Goal: Task Accomplishment & Management: Manage account settings

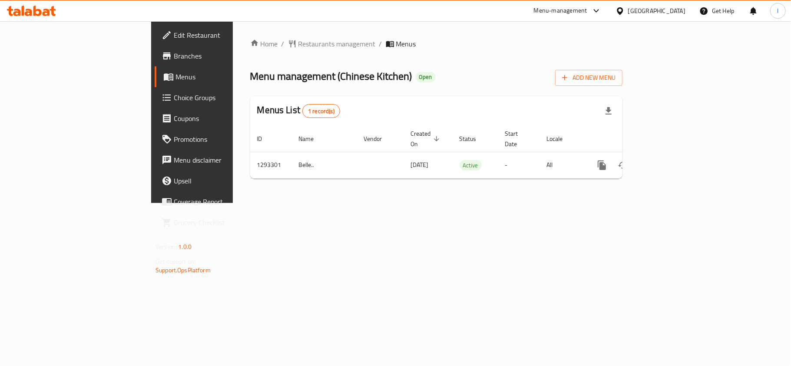
click at [298, 45] on span "Restaurants management" at bounding box center [336, 44] width 77 height 10
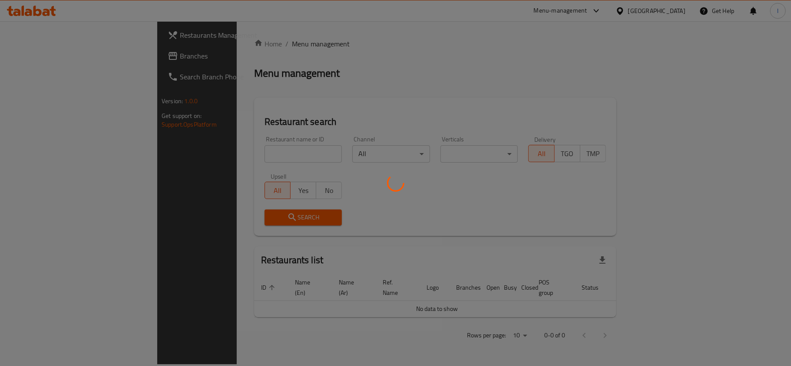
click at [226, 146] on div at bounding box center [395, 183] width 791 height 366
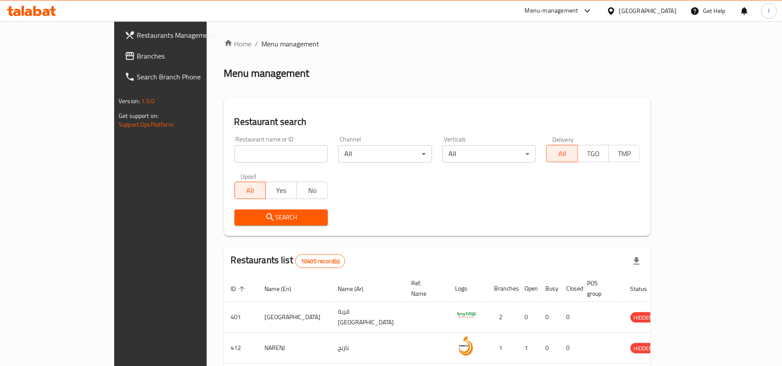
click at [234, 159] on input "search" at bounding box center [281, 153] width 94 height 17
paste input "699463"
type input "699463"
click at [241, 214] on span "Search" at bounding box center [281, 217] width 80 height 11
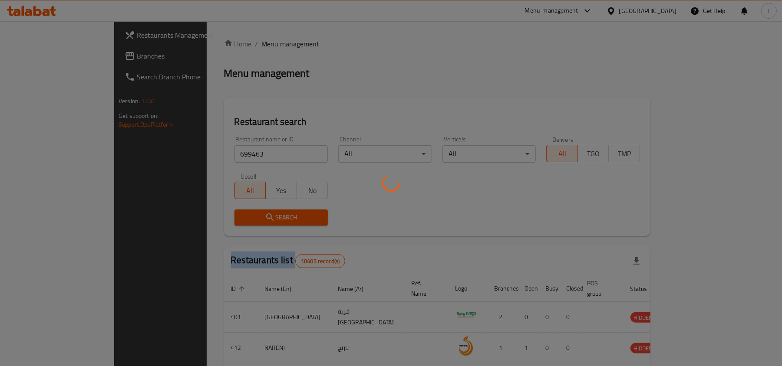
click at [239, 214] on div at bounding box center [391, 183] width 782 height 366
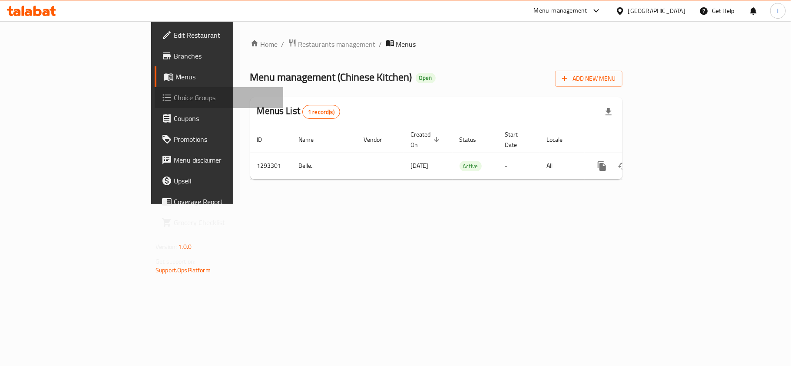
click at [174, 96] on span "Choice Groups" at bounding box center [225, 97] width 102 height 10
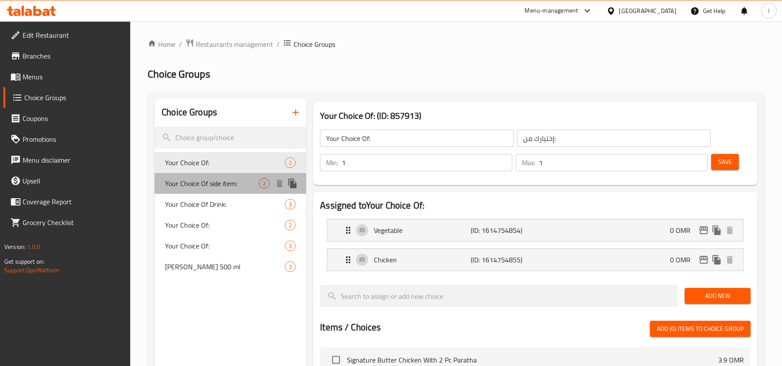
click at [222, 193] on div "Your Choice Of side item: 2" at bounding box center [231, 183] width 152 height 21
type input "Your Choice Of side item:"
type input "إختيارك من الصنف الجانبي:"
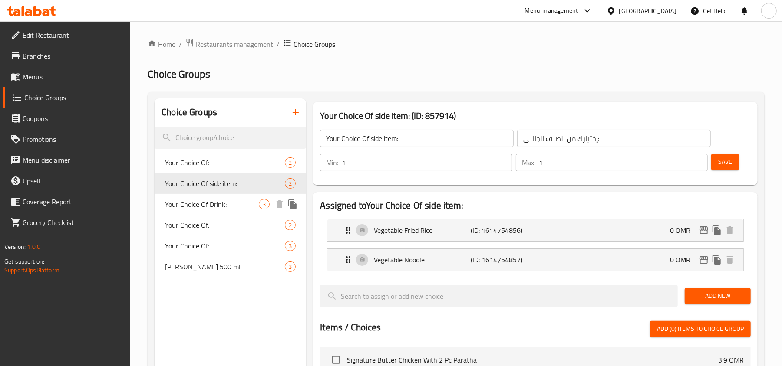
click at [223, 203] on span "Your Choice Of Drink:" at bounding box center [212, 204] width 94 height 10
type input "Your Choice Of Drink:"
type input "إختيارك من المشروب:"
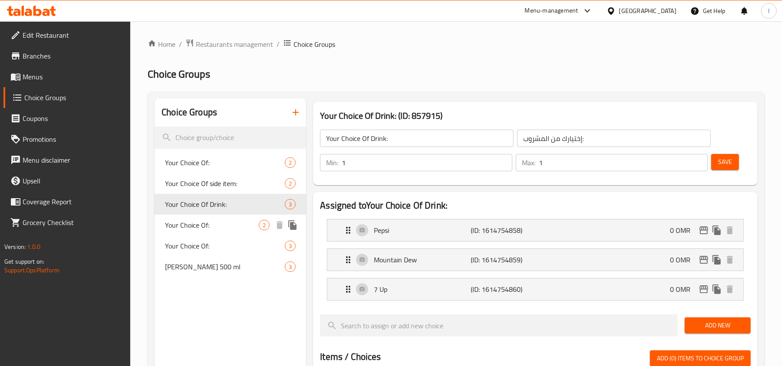
click at [223, 218] on div "Your Choice Of: 2" at bounding box center [231, 225] width 152 height 21
type input "Your Choice Of:"
type input "إختيارك من:"
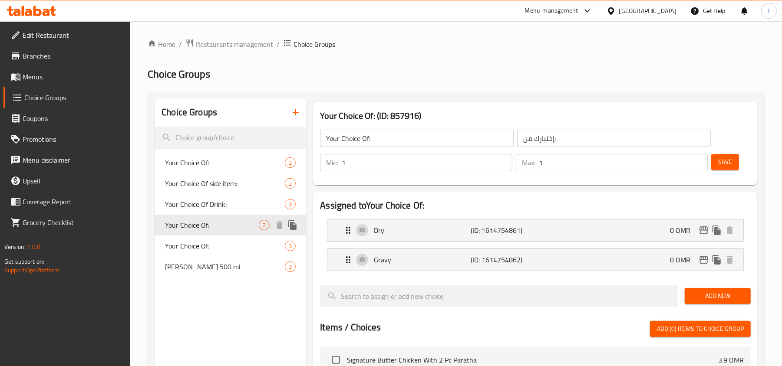
click at [219, 230] on span "Your Choice Of:" at bounding box center [212, 225] width 94 height 10
click at [217, 238] on div "Your Choice Of: 3" at bounding box center [231, 246] width 152 height 21
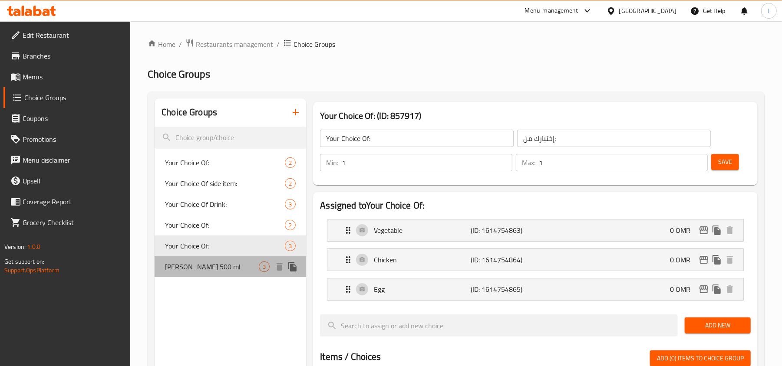
click at [208, 266] on span "Campa 500 ml" at bounding box center [212, 267] width 94 height 10
type input "Campa 500 ml"
type input "كامبا ٥٠٠ مل"
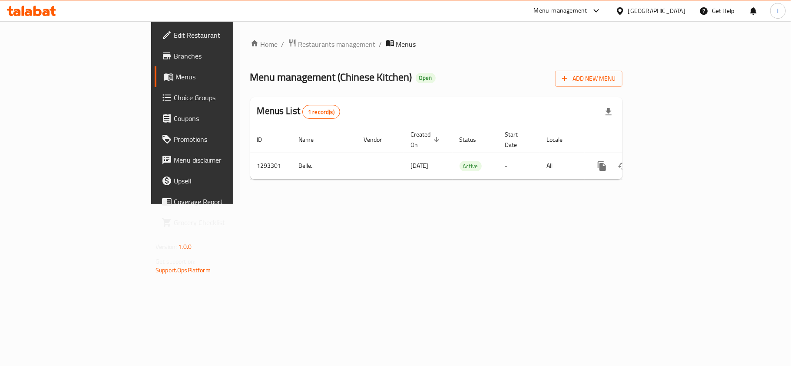
click at [155, 110] on link "Coupons" at bounding box center [219, 118] width 129 height 21
click at [155, 106] on link "Choice Groups" at bounding box center [219, 97] width 129 height 21
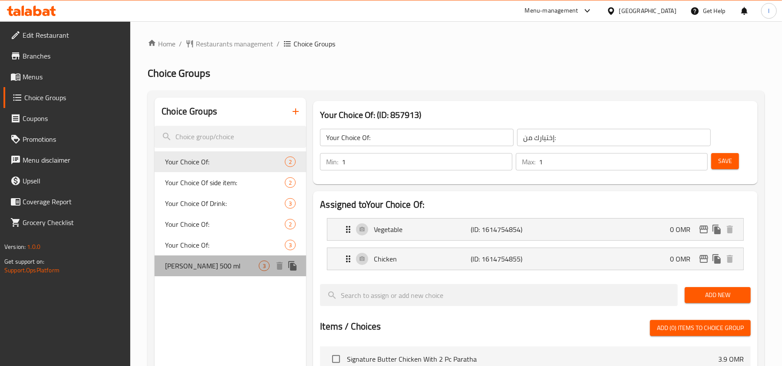
click at [192, 265] on span "Campa 500 ml" at bounding box center [212, 266] width 94 height 10
type input "Campa 500 ml"
type input "كامبا ٥٠٠ مل"
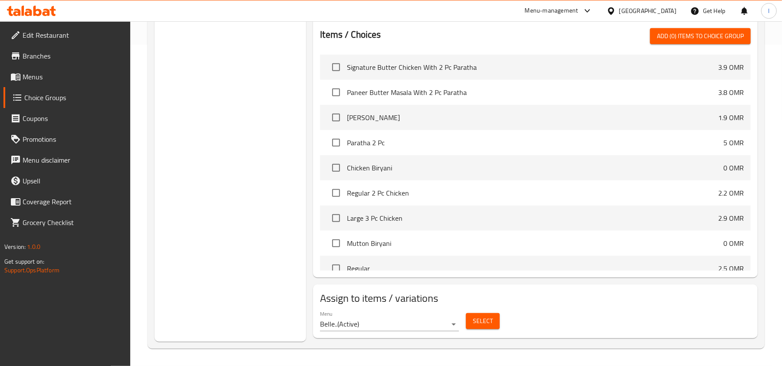
scroll to position [33, 0]
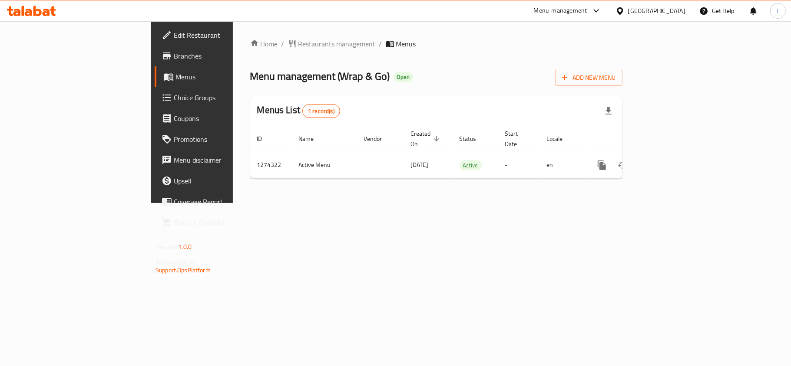
click at [174, 96] on span "Choice Groups" at bounding box center [225, 97] width 102 height 10
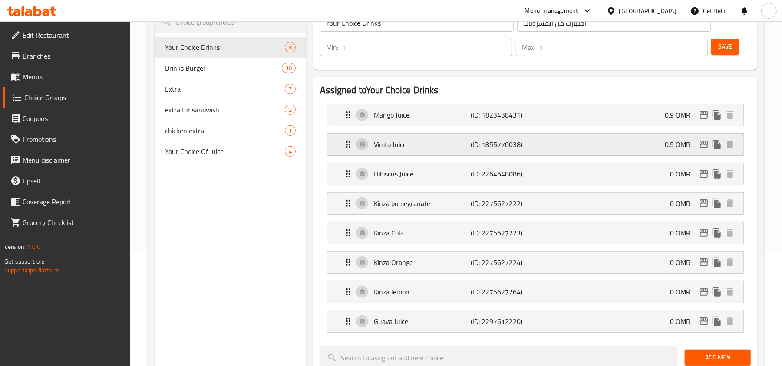
scroll to position [115, 0]
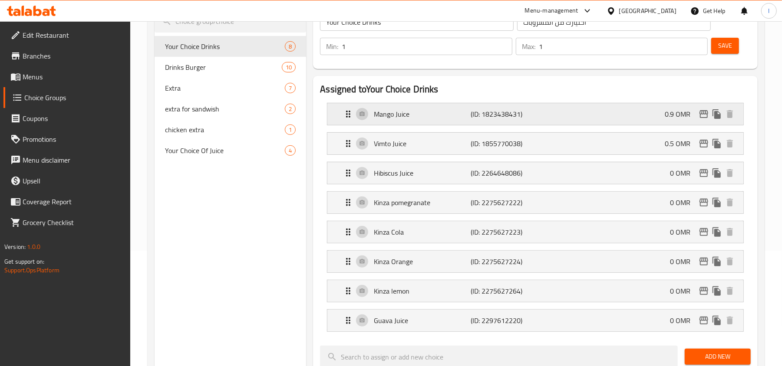
click at [386, 113] on p "Mango Juice" at bounding box center [422, 114] width 97 height 10
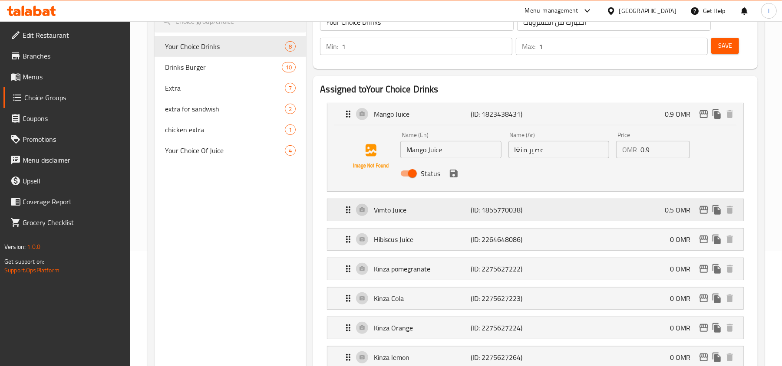
click at [395, 207] on p "Vimto Juice" at bounding box center [422, 210] width 97 height 10
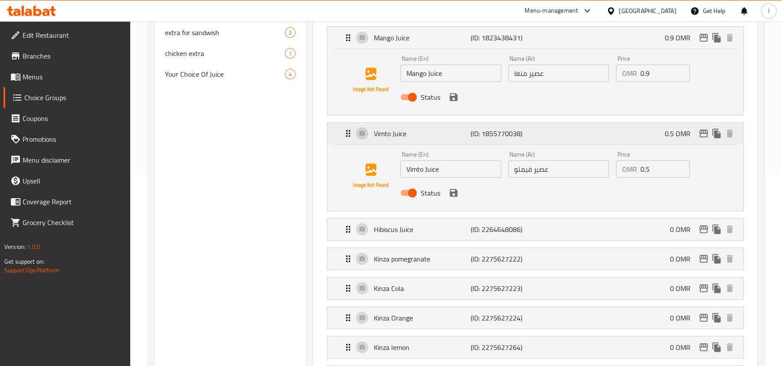
scroll to position [231, 0]
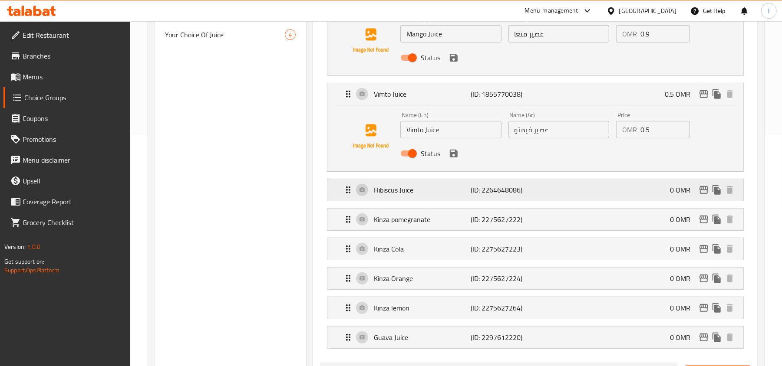
click at [394, 194] on p "Hibiscus Juice" at bounding box center [422, 190] width 97 height 10
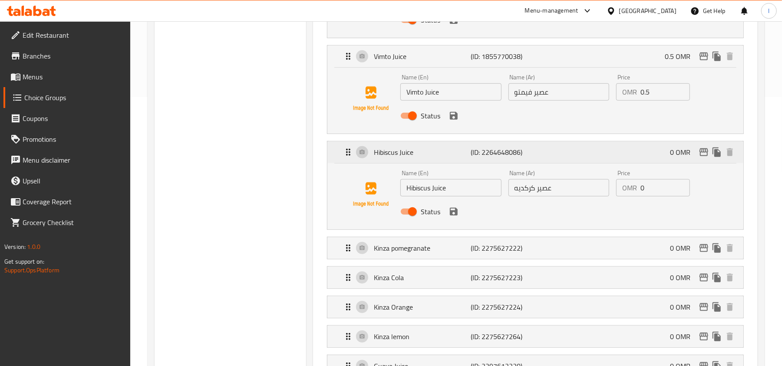
scroll to position [289, 0]
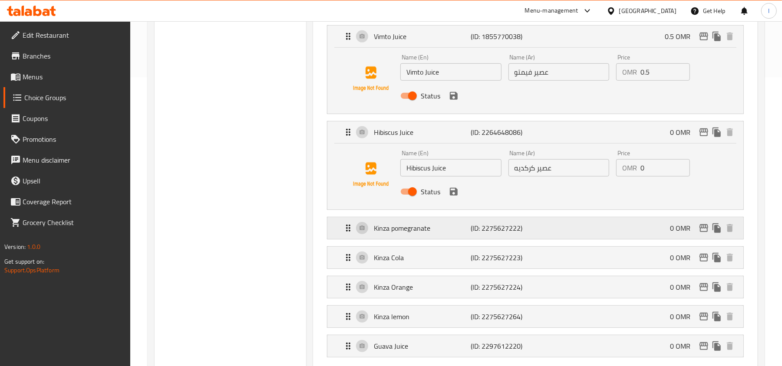
click at [400, 237] on div "Kinza pomegranate (ID: 2275627222) 0 OMR" at bounding box center [538, 229] width 390 height 22
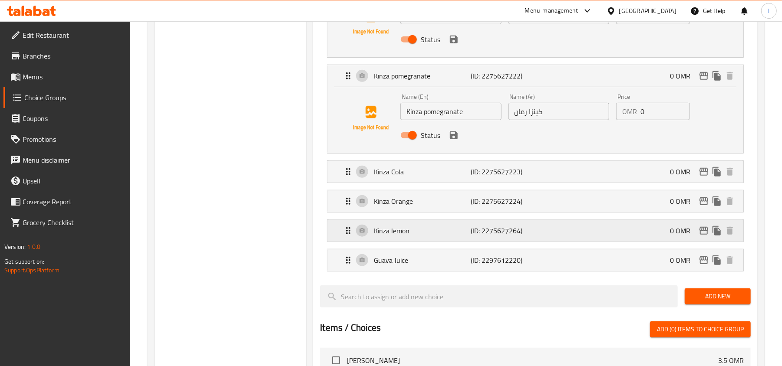
scroll to position [463, 0]
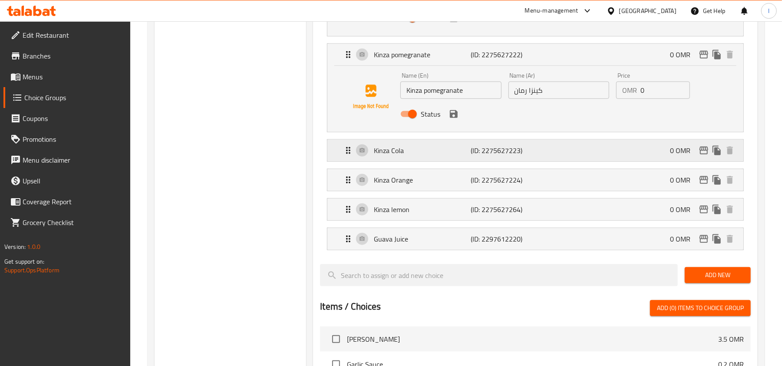
click at [386, 158] on div "Kinza Cola (ID: 2275627223) 0 OMR" at bounding box center [538, 151] width 390 height 22
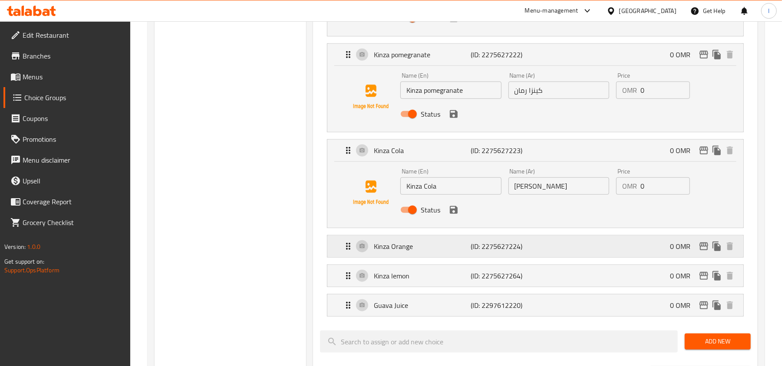
click at [386, 247] on p "Kinza Orange" at bounding box center [422, 246] width 97 height 10
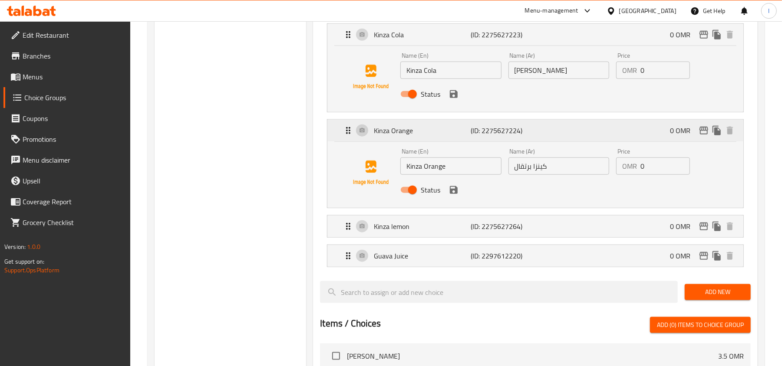
scroll to position [636, 0]
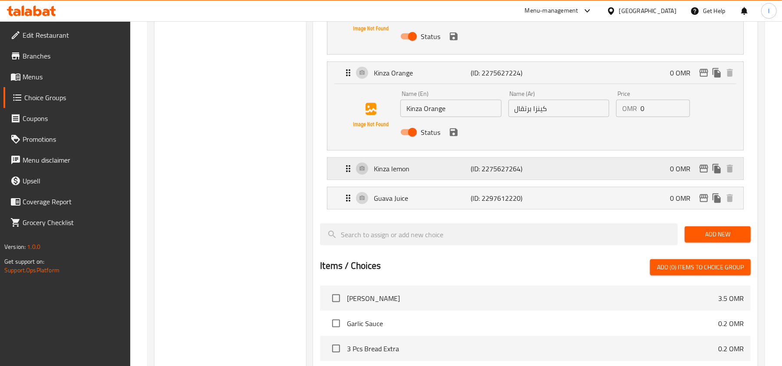
click at [391, 169] on p "Kinza lemon" at bounding box center [422, 169] width 97 height 10
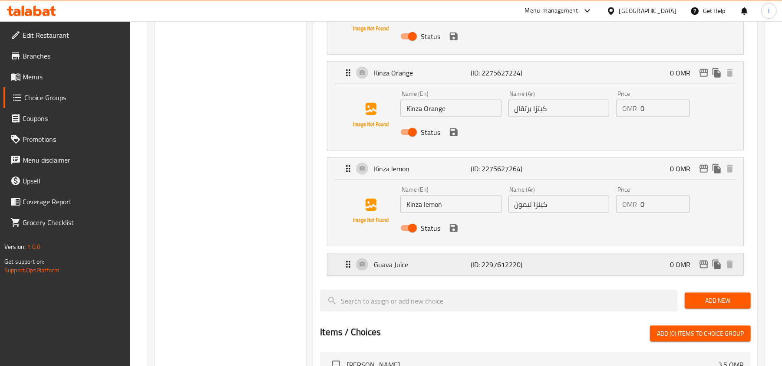
click at [391, 269] on p "Guava Juice" at bounding box center [422, 265] width 97 height 10
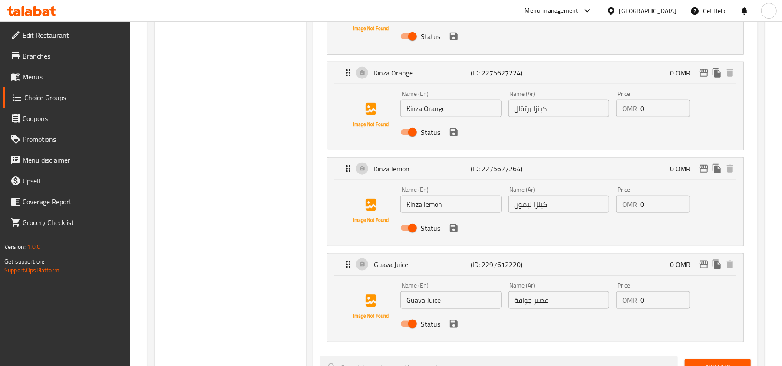
drag, startPoint x: 389, startPoint y: 266, endPoint x: 387, endPoint y: 253, distance: 13.2
click at [389, 266] on p "Guava Juice" at bounding box center [422, 265] width 97 height 10
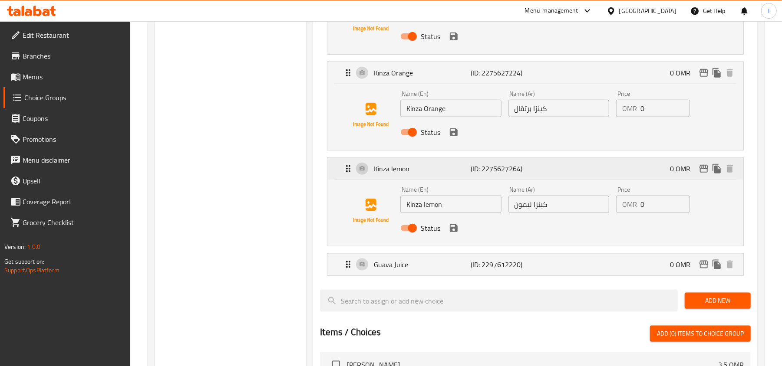
click at [394, 180] on div "Kinza lemon (ID: 2275627264) 0 OMR" at bounding box center [538, 169] width 390 height 22
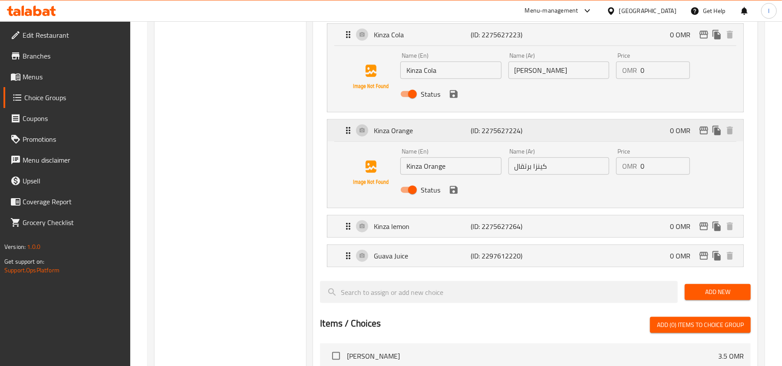
click at [386, 129] on p "Kinza Orange" at bounding box center [422, 130] width 97 height 10
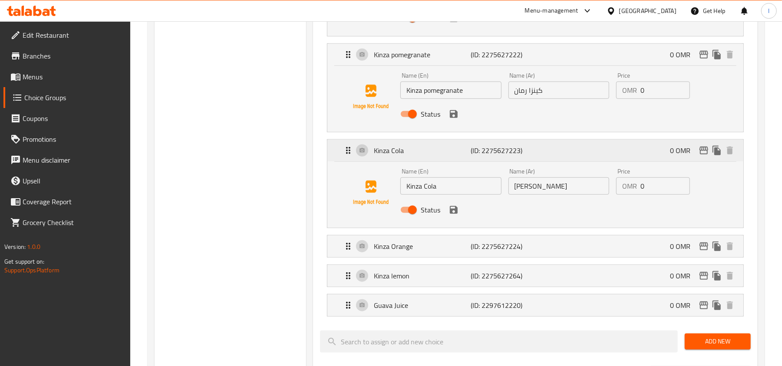
click at [405, 150] on p "Kinza Cola" at bounding box center [422, 150] width 97 height 10
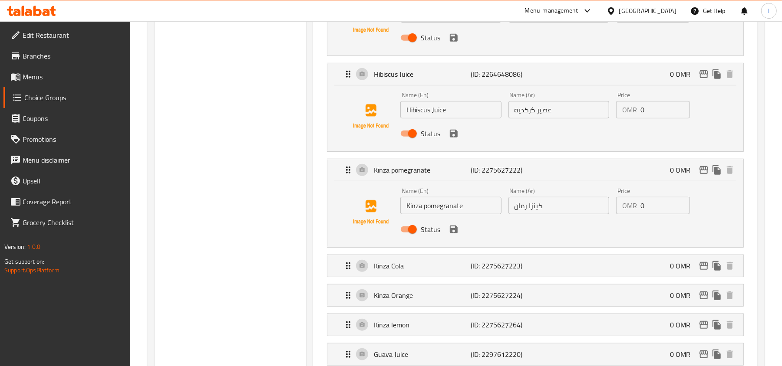
click at [407, 163] on div "Kinza pomegranate (ID: 2275627222) 0 OMR" at bounding box center [538, 170] width 390 height 22
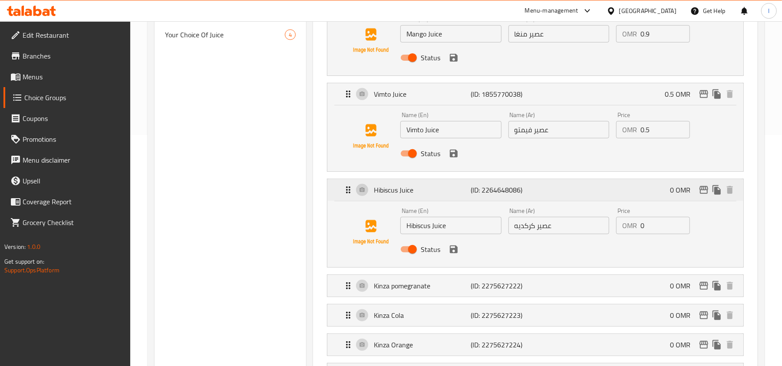
click at [399, 193] on p "Hibiscus Juice" at bounding box center [422, 190] width 97 height 10
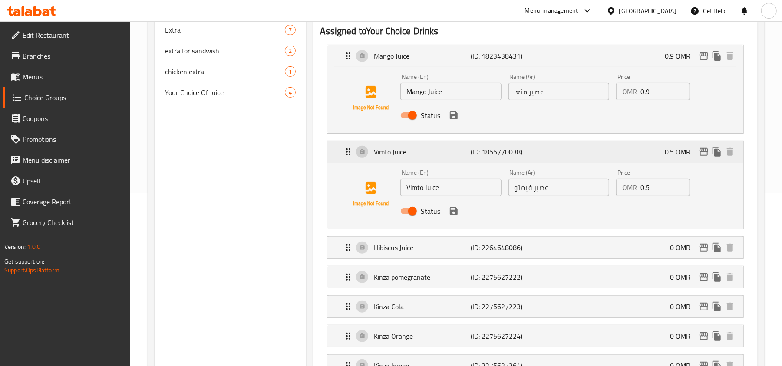
click at [405, 148] on p "Vimto Juice" at bounding box center [422, 152] width 97 height 10
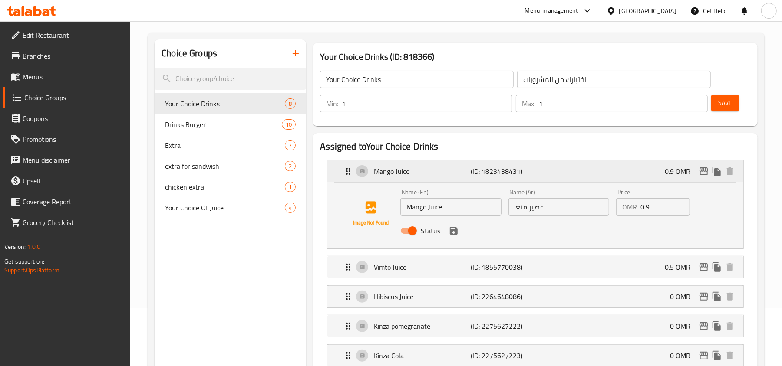
scroll to position [58, 0]
click at [410, 170] on p "Mango Juice" at bounding box center [422, 172] width 97 height 10
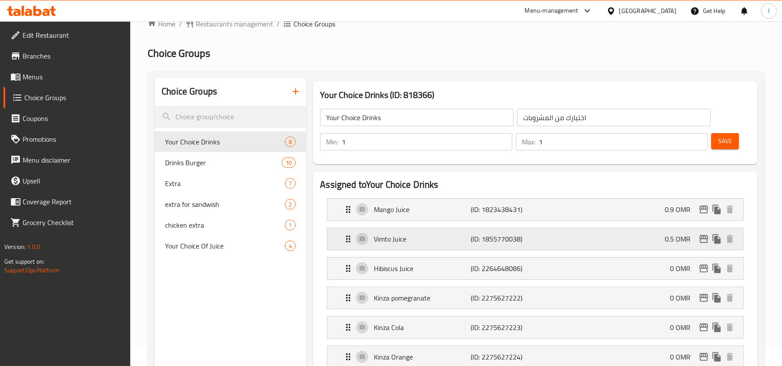
scroll to position [0, 0]
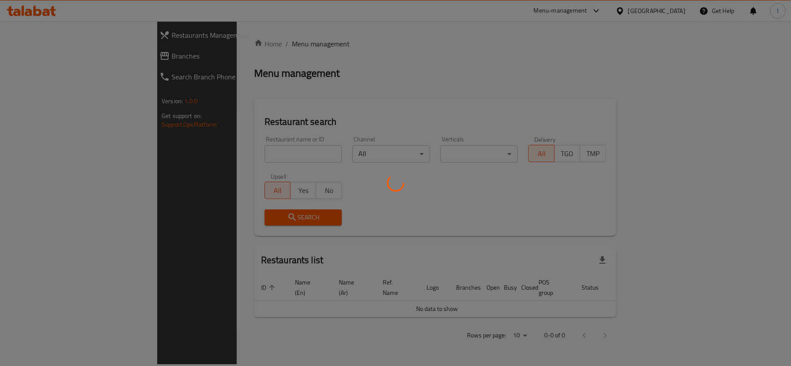
click at [65, 66] on div at bounding box center [395, 183] width 791 height 366
click at [65, 58] on div at bounding box center [395, 183] width 791 height 366
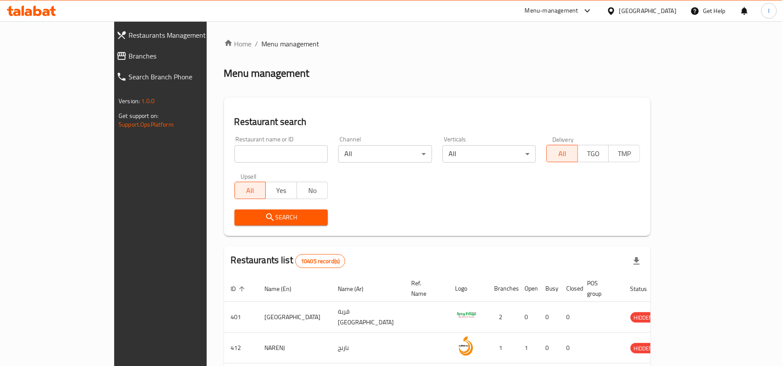
click at [129, 58] on span "Branches" at bounding box center [183, 56] width 109 height 10
